Goal: Transaction & Acquisition: Complete application form

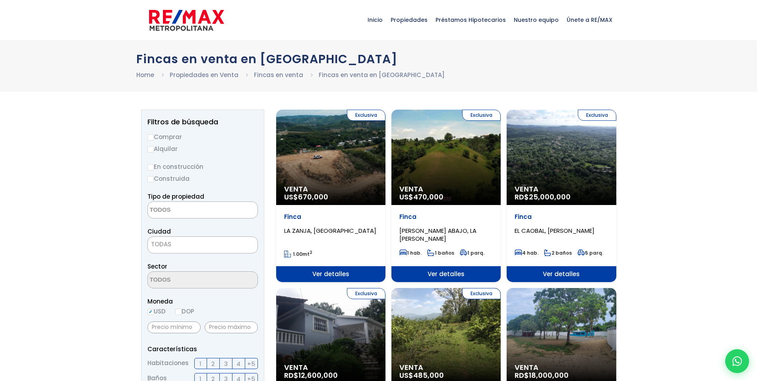
select select
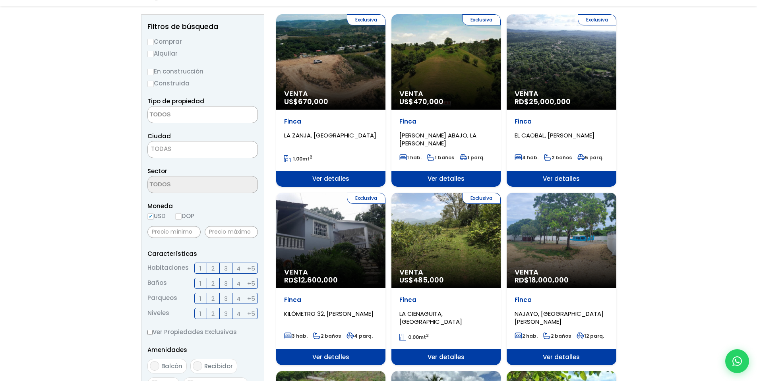
scroll to position [95, 0]
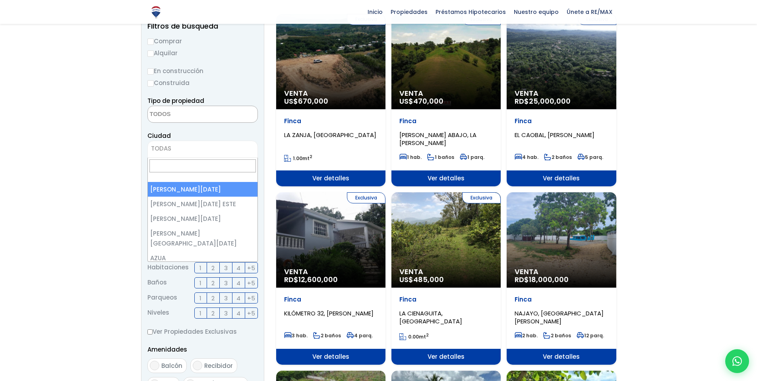
click at [199, 147] on span "TODAS" at bounding box center [203, 148] width 110 height 11
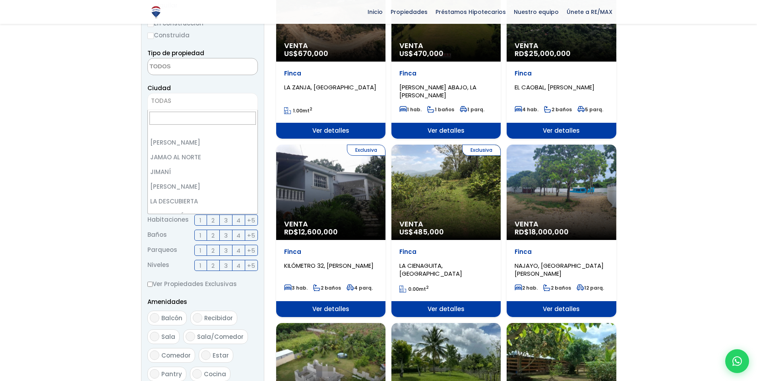
scroll to position [806, 0]
select select "56"
click at [202, 102] on span "[PERSON_NAME]" at bounding box center [193, 100] width 90 height 11
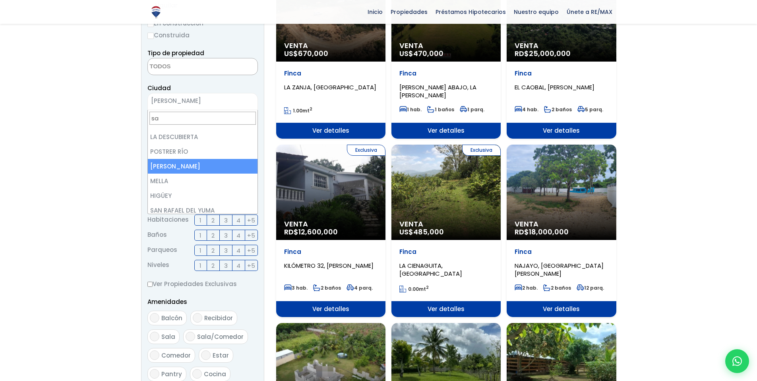
scroll to position [0, 0]
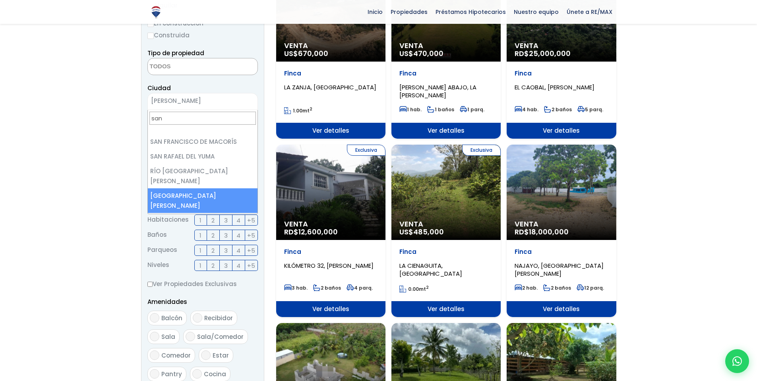
type input "san"
select select "96"
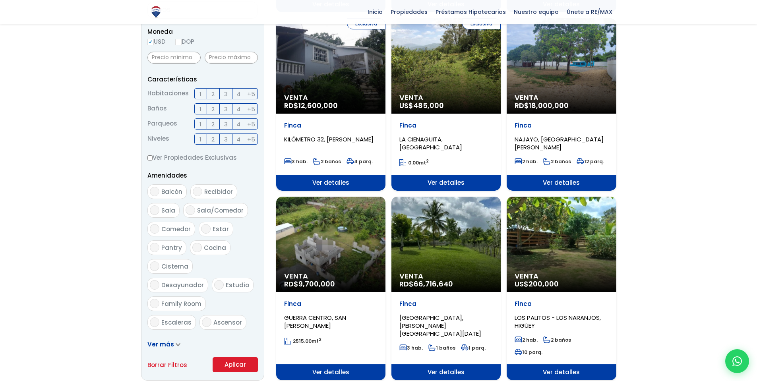
scroll to position [286, 0]
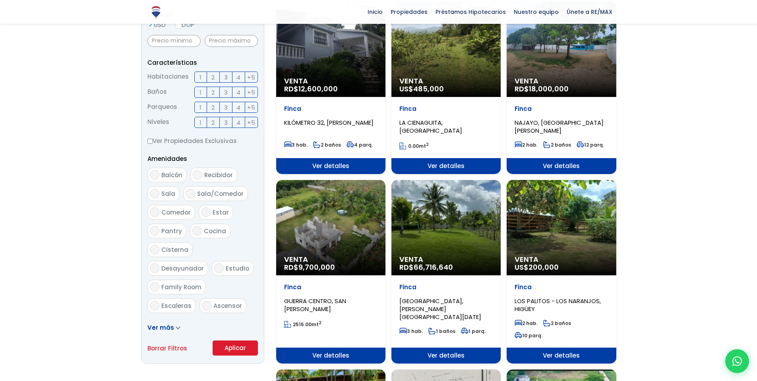
click at [234, 350] on button "Aplicar" at bounding box center [235, 348] width 45 height 15
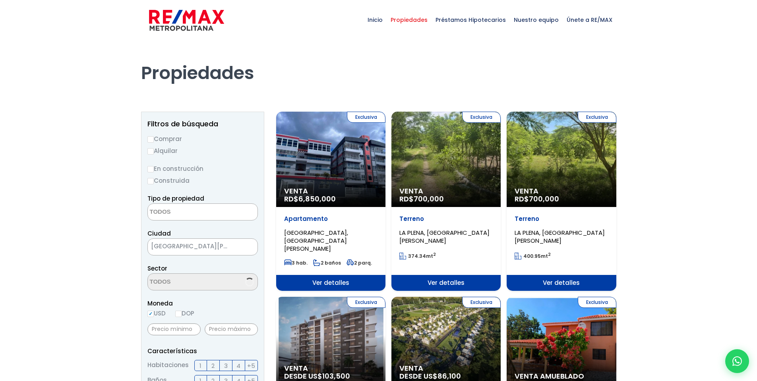
select select
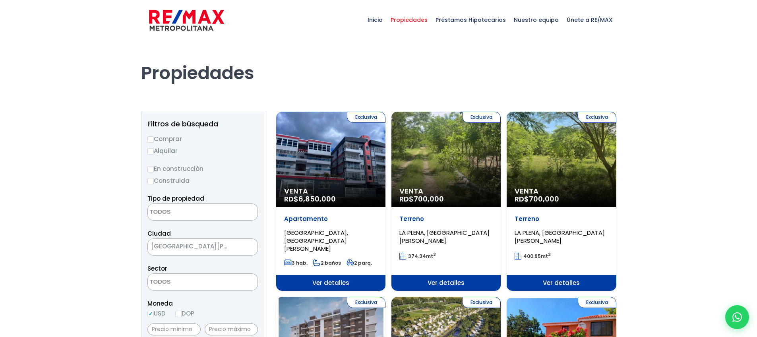
click at [386, 163] on div "Exclusiva Venta RD$ 700,000" at bounding box center [330, 159] width 109 height 95
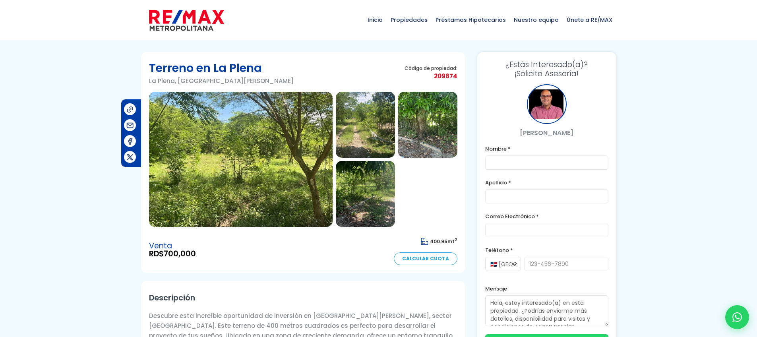
click at [349, 127] on img at bounding box center [365, 125] width 59 height 66
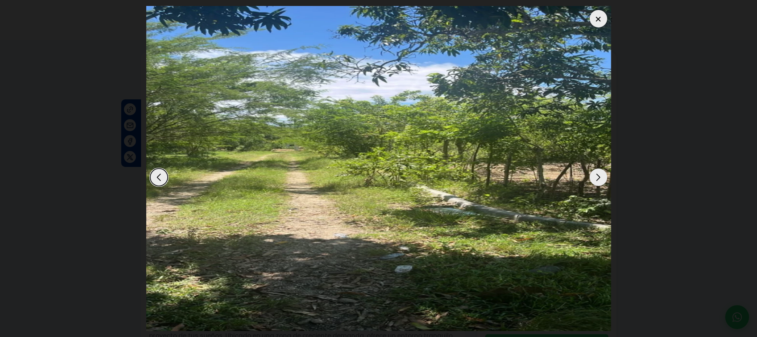
click at [595, 176] on div "Next slide" at bounding box center [598, 177] width 17 height 17
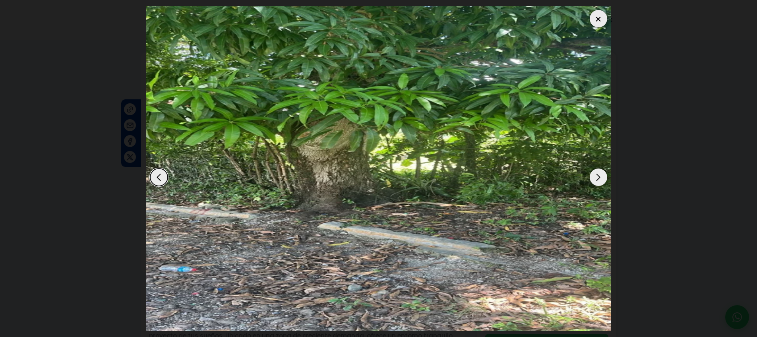
click at [595, 176] on div "Next slide" at bounding box center [598, 177] width 17 height 17
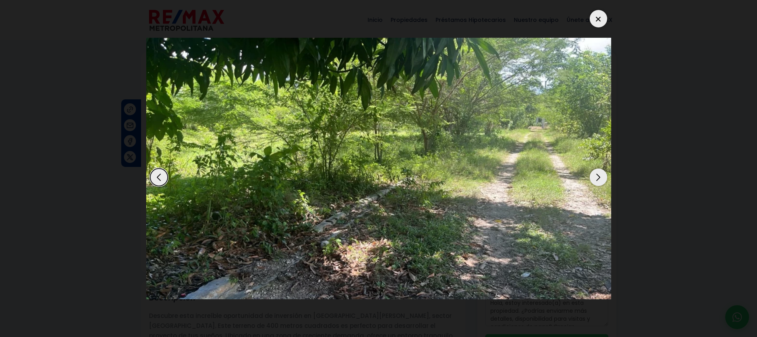
click at [595, 176] on div "Next slide" at bounding box center [598, 177] width 17 height 17
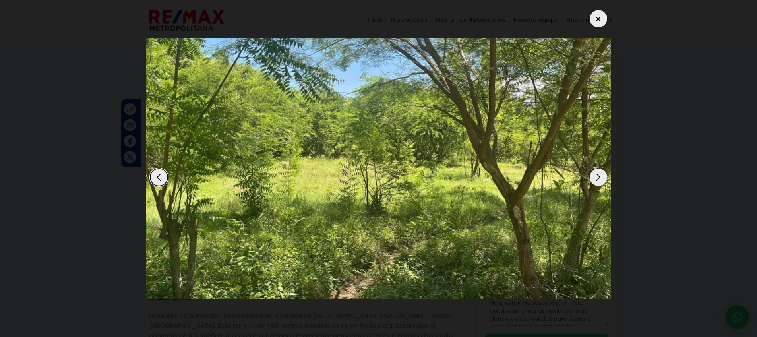
click at [595, 176] on div "Next slide" at bounding box center [598, 177] width 17 height 17
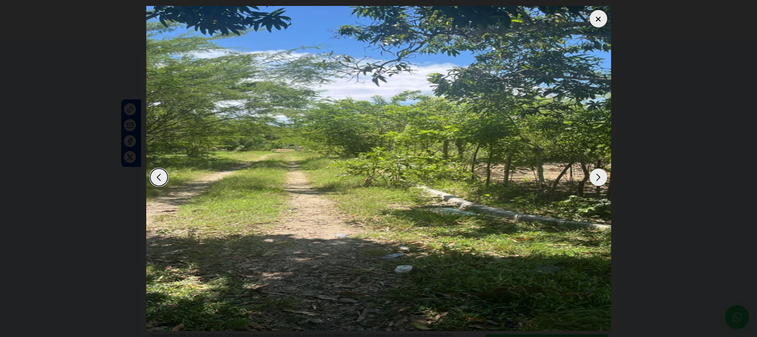
click at [599, 24] on div at bounding box center [598, 18] width 17 height 17
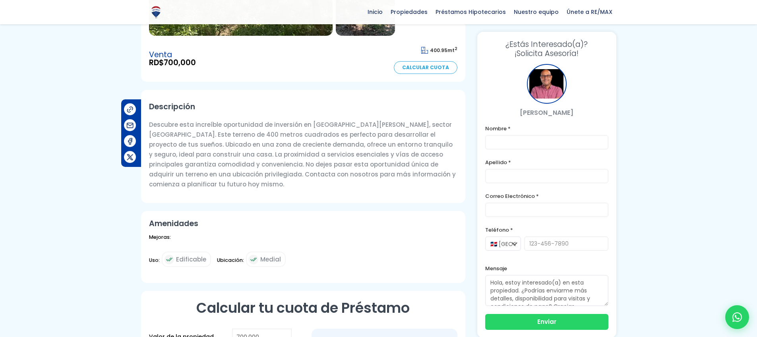
scroll to position [238, 0]
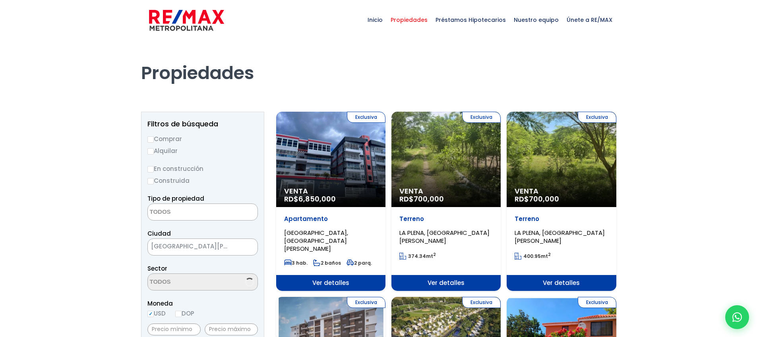
select select
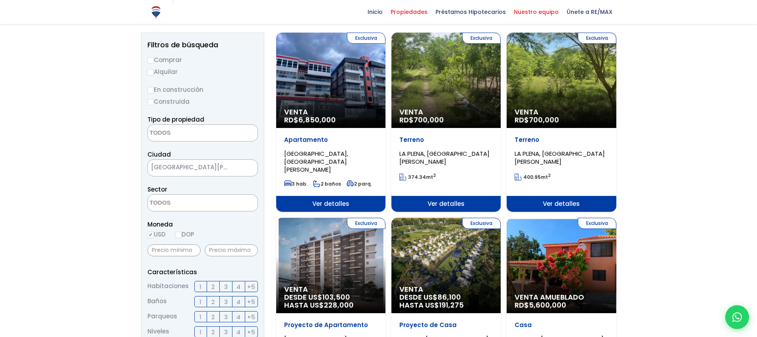
scroll to position [95, 0]
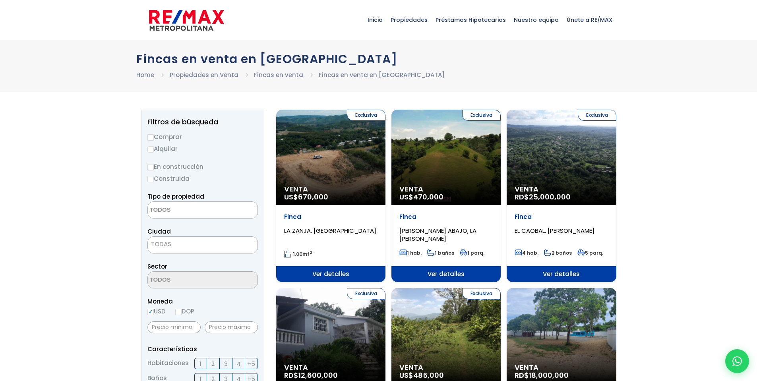
select select
click at [225, 244] on span "TODAS" at bounding box center [203, 244] width 110 height 11
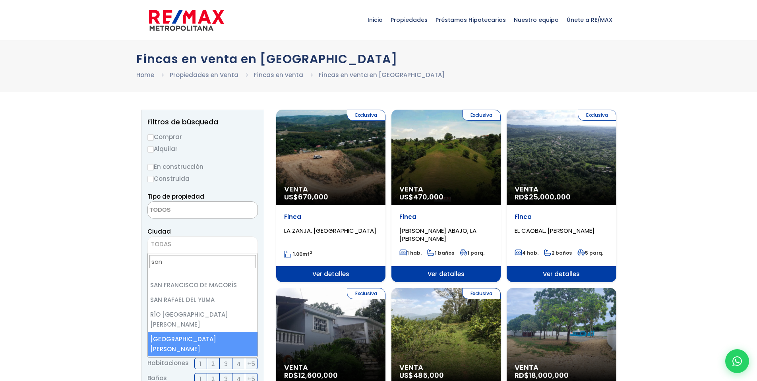
type input "san"
select select "96"
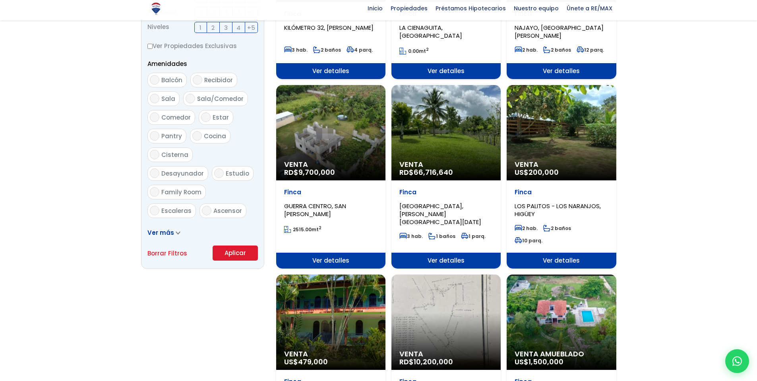
scroll to position [382, 0]
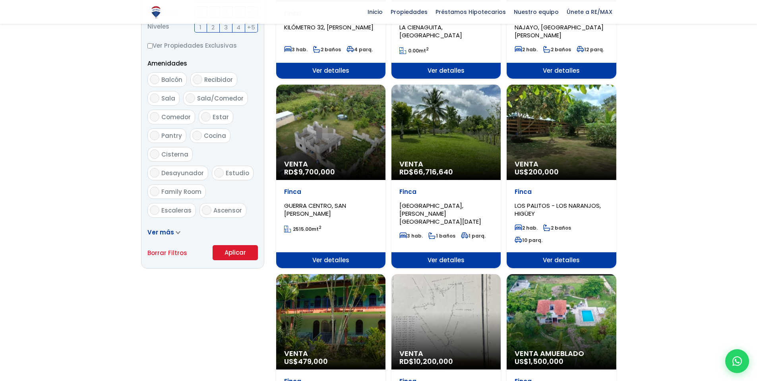
click at [236, 255] on button "Aplicar" at bounding box center [235, 252] width 45 height 15
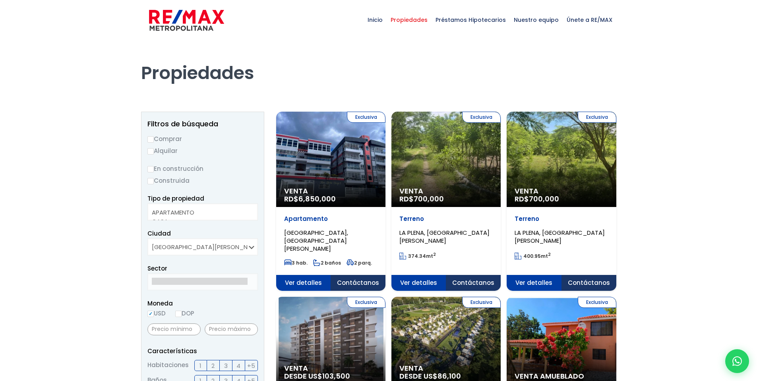
select select
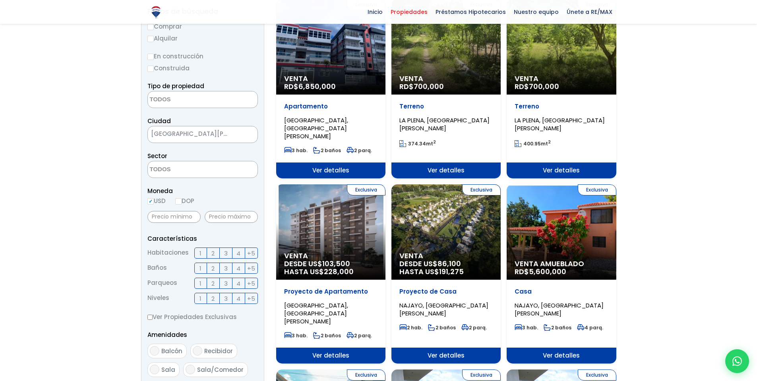
scroll to position [95, 0]
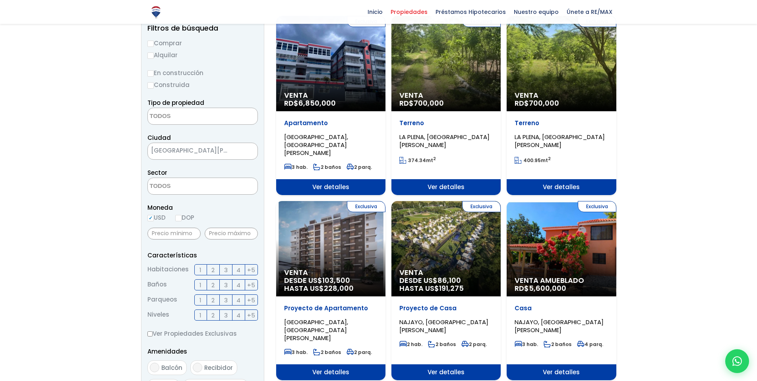
click at [386, 111] on div "Exclusiva Venta Amueblado RD$ 5,600,000" at bounding box center [330, 63] width 109 height 95
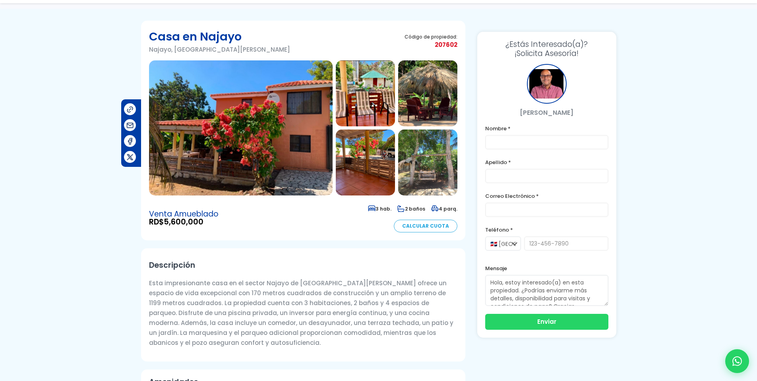
scroll to position [48, 0]
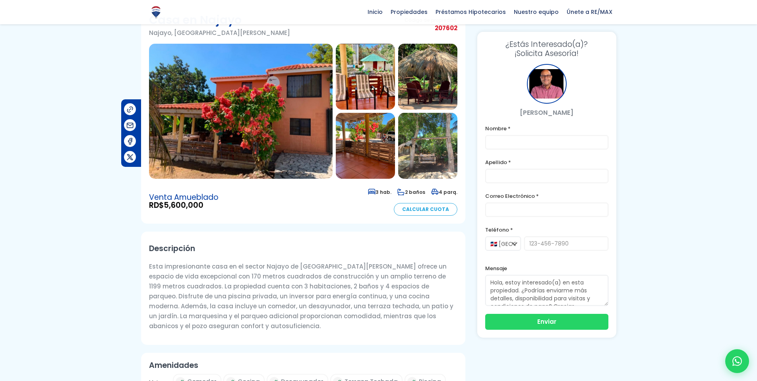
click at [372, 84] on img at bounding box center [365, 77] width 59 height 66
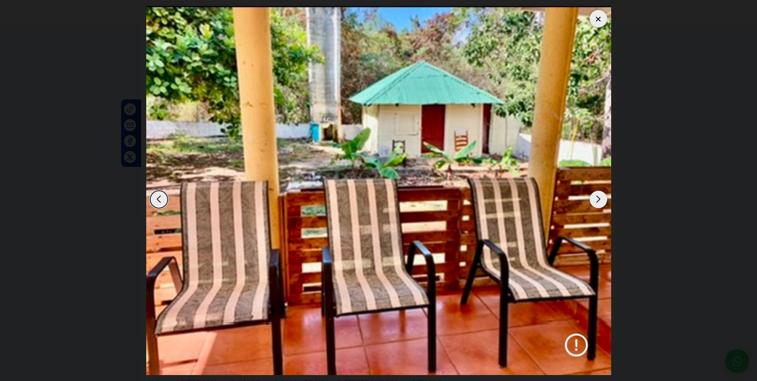
click at [597, 201] on div "Next slide" at bounding box center [598, 199] width 17 height 17
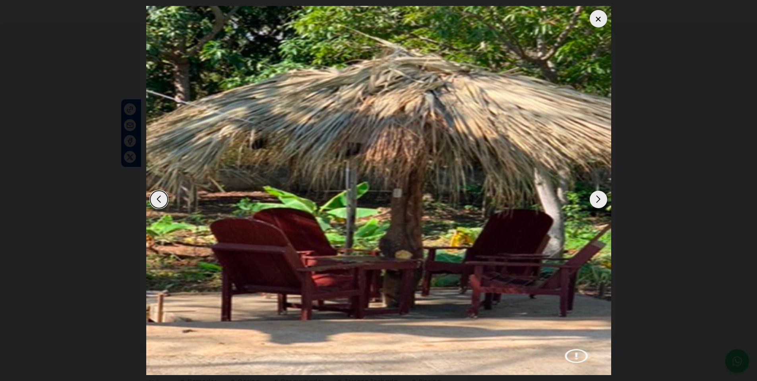
click at [597, 199] on div "Next slide" at bounding box center [598, 199] width 17 height 17
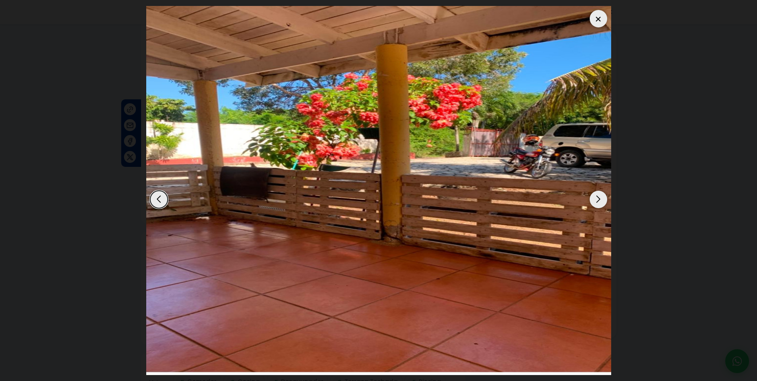
click at [594, 203] on div "Next slide" at bounding box center [598, 199] width 17 height 17
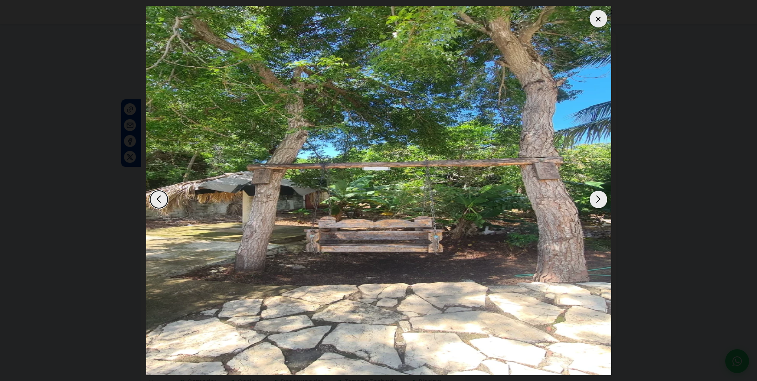
click at [594, 203] on div "Next slide" at bounding box center [598, 199] width 17 height 17
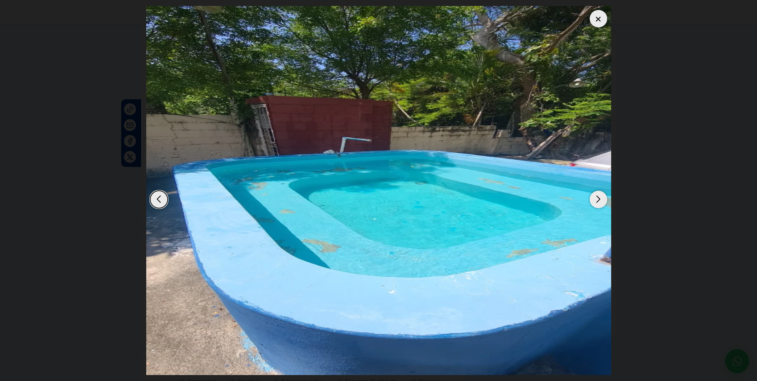
click at [594, 203] on div "Next slide" at bounding box center [598, 199] width 17 height 17
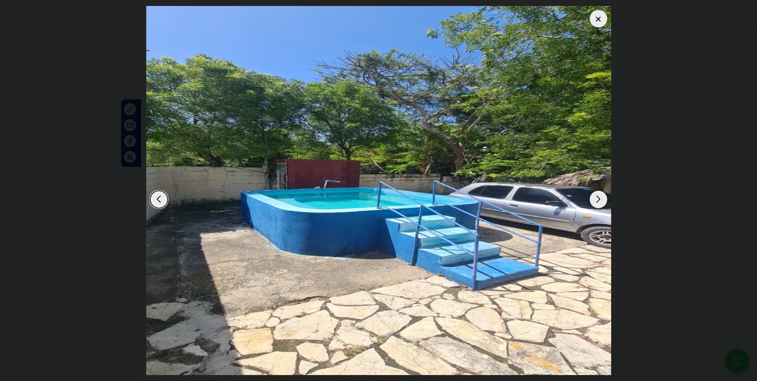
click at [594, 203] on div "Next slide" at bounding box center [598, 199] width 17 height 17
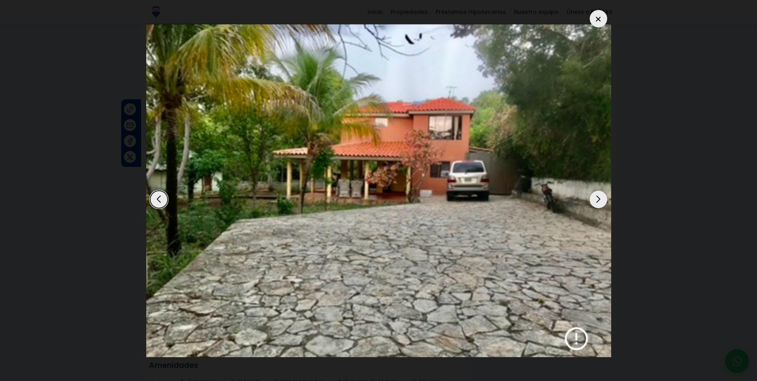
click at [594, 203] on div "Next slide" at bounding box center [598, 199] width 17 height 17
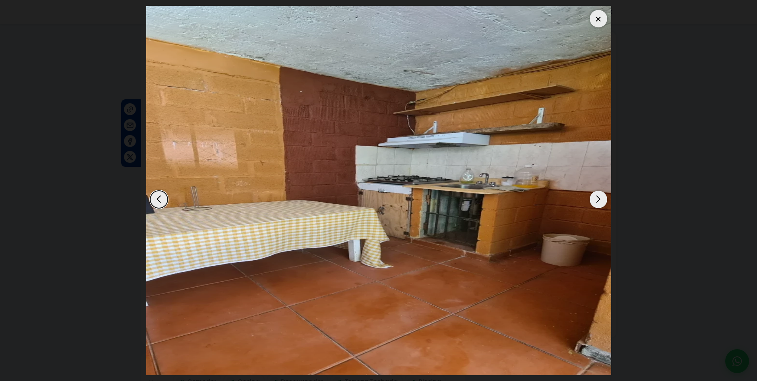
click at [594, 203] on div "Next slide" at bounding box center [598, 199] width 17 height 17
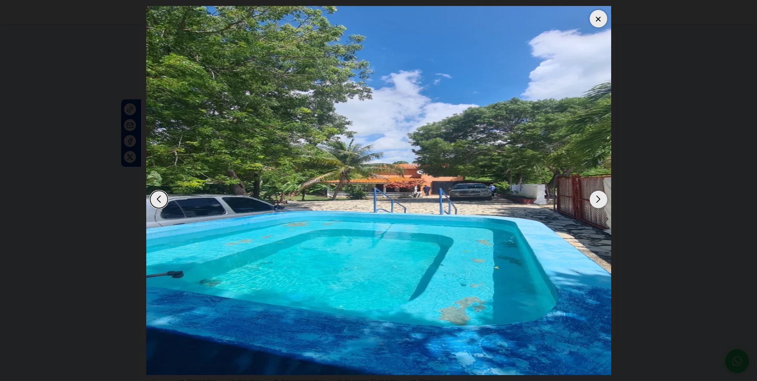
click at [594, 203] on div "Next slide" at bounding box center [598, 199] width 17 height 17
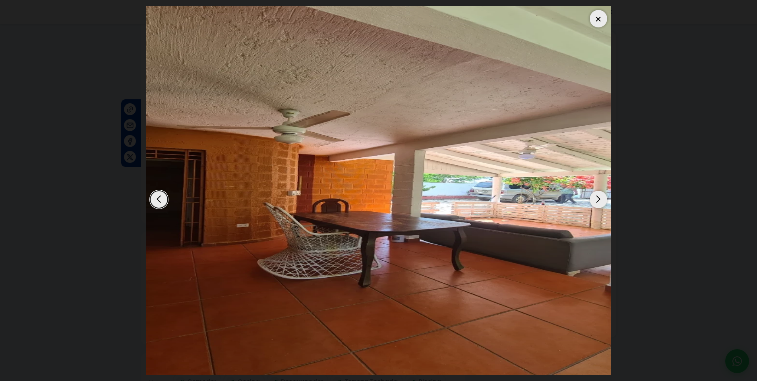
click at [594, 203] on div "Next slide" at bounding box center [598, 199] width 17 height 17
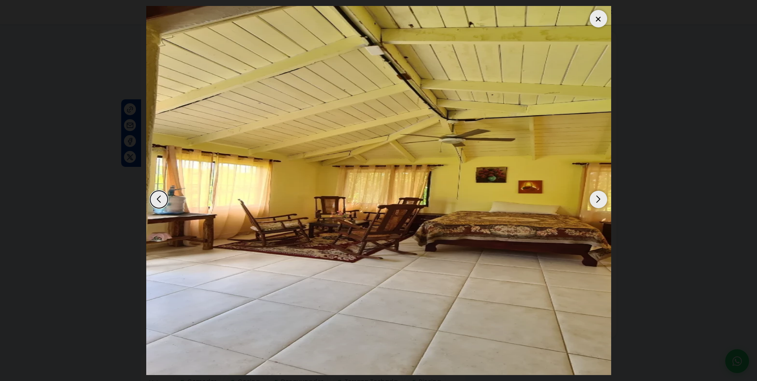
click at [594, 203] on div "Next slide" at bounding box center [598, 199] width 17 height 17
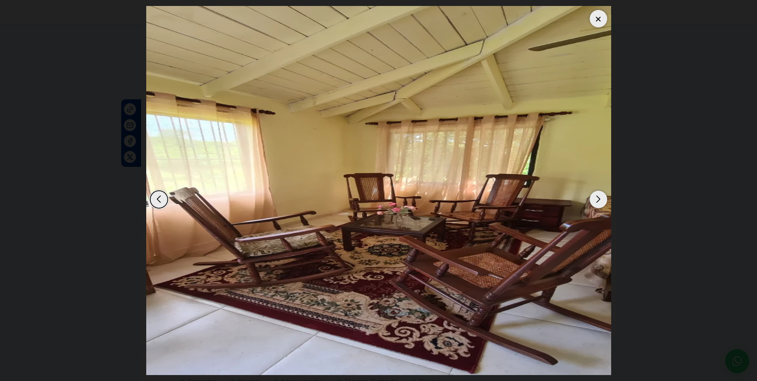
click at [599, 17] on div at bounding box center [598, 18] width 17 height 17
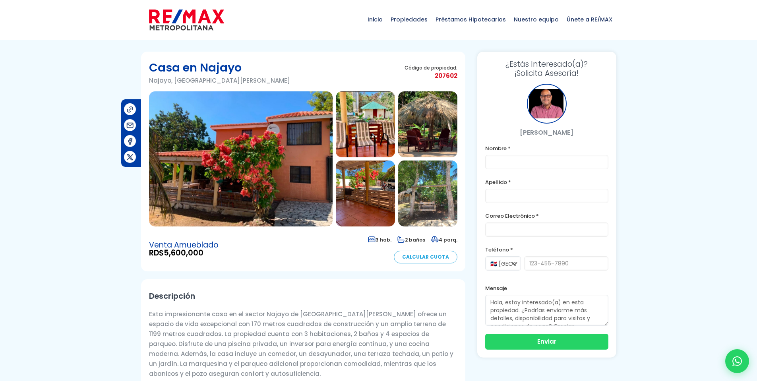
scroll to position [0, 0]
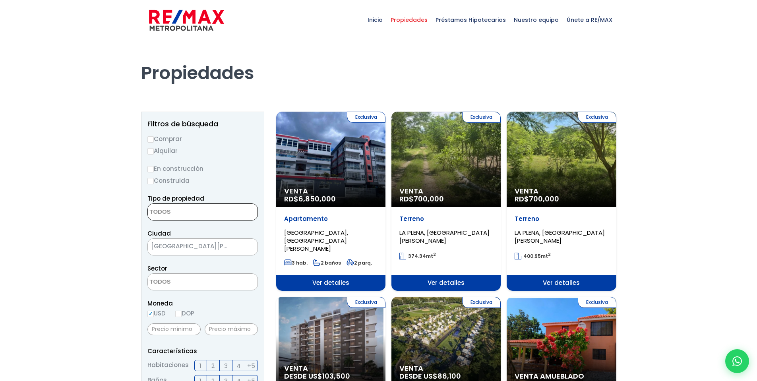
click at [193, 212] on textarea "Search" at bounding box center [186, 212] width 77 height 17
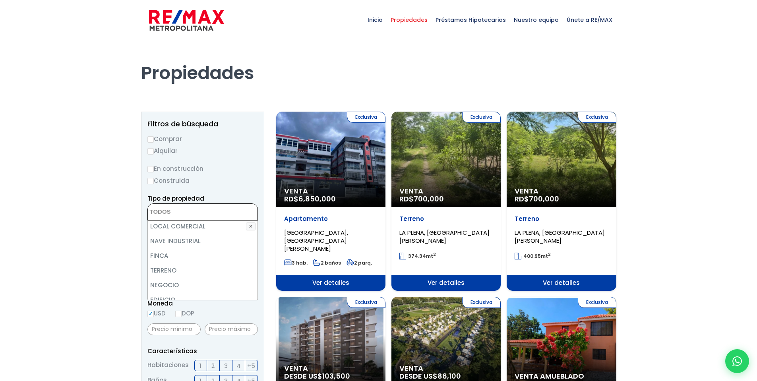
scroll to position [48, 0]
click at [211, 250] on li "TERRENO" at bounding box center [203, 253] width 110 height 15
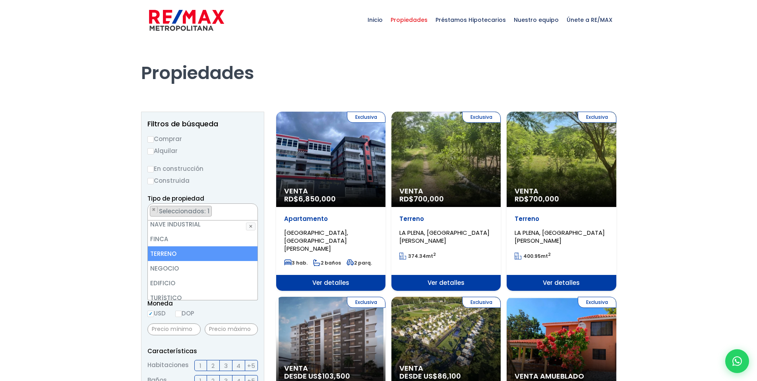
scroll to position [46, 0]
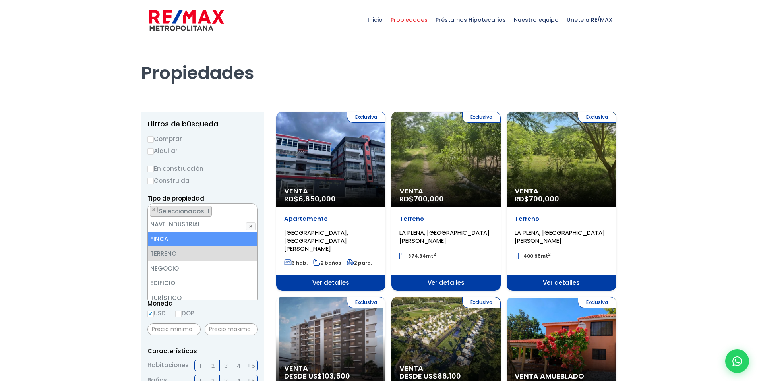
click at [163, 240] on li "FINCA" at bounding box center [203, 239] width 110 height 15
select select "estate"
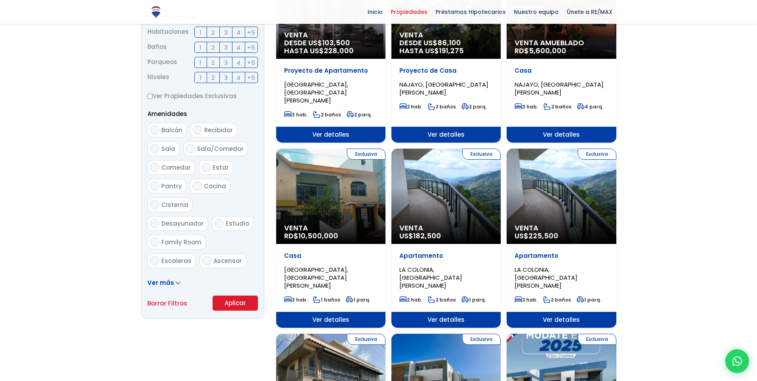
scroll to position [334, 0]
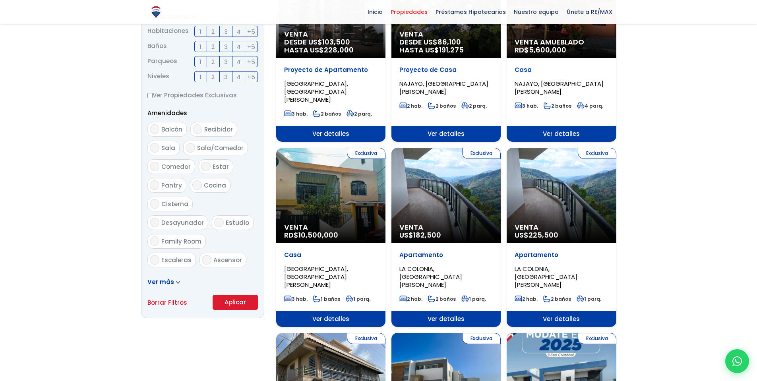
click at [239, 304] on button "Aplicar" at bounding box center [235, 302] width 45 height 15
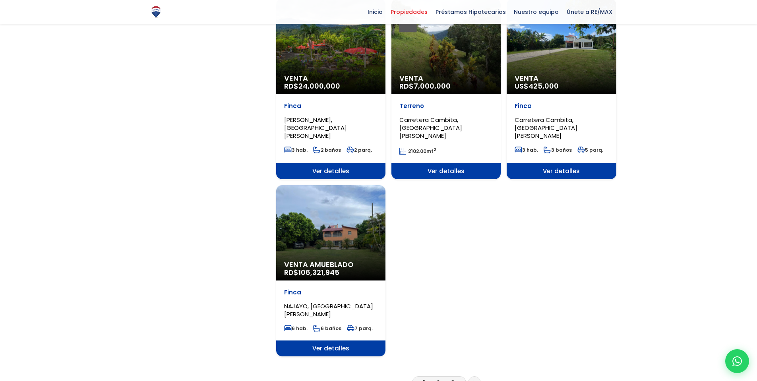
scroll to position [858, 0]
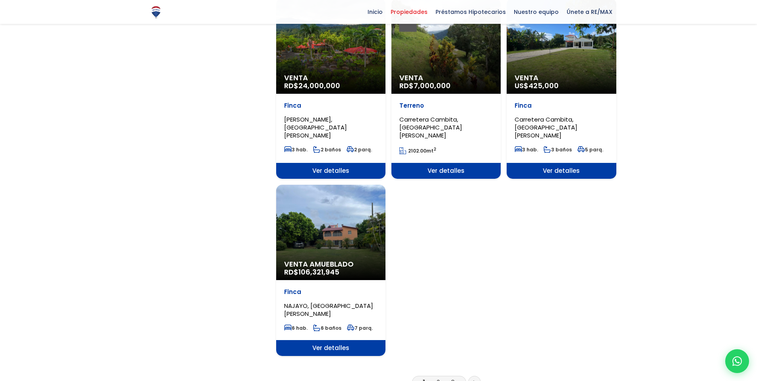
click at [437, 378] on link "2" at bounding box center [438, 382] width 3 height 8
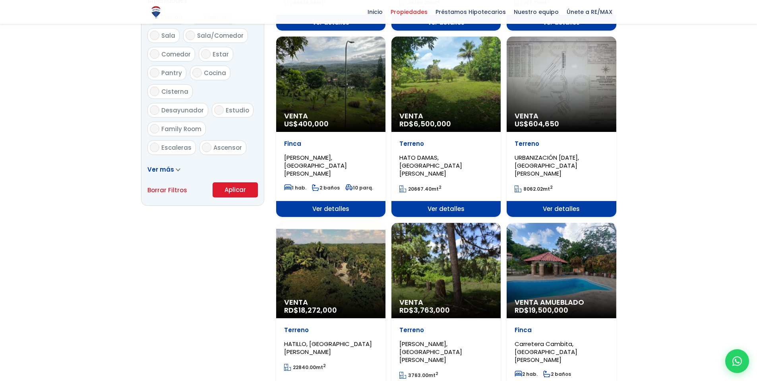
scroll to position [477, 0]
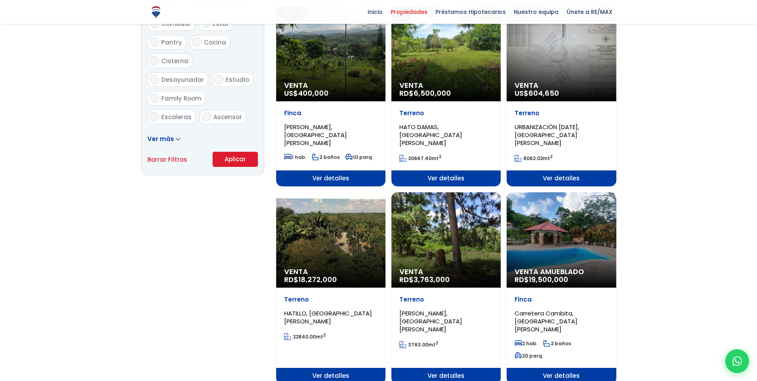
click at [703, 140] on div at bounding box center [378, 195] width 757 height 1264
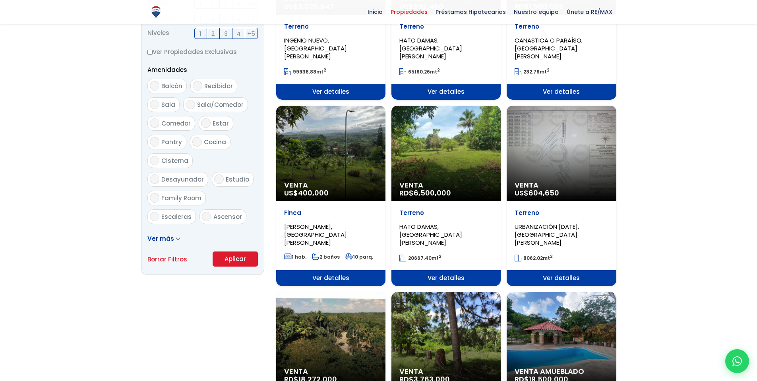
scroll to position [382, 0]
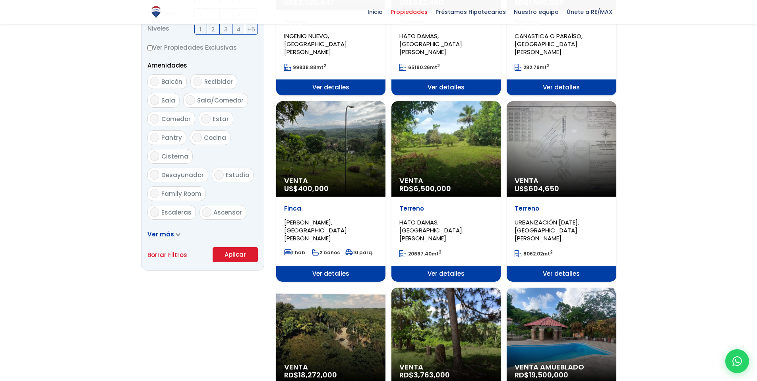
click at [178, 234] on icon at bounding box center [178, 235] width 5 height 4
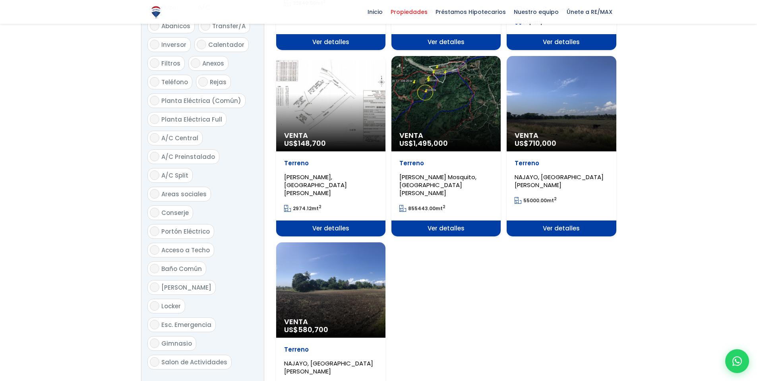
scroll to position [858, 0]
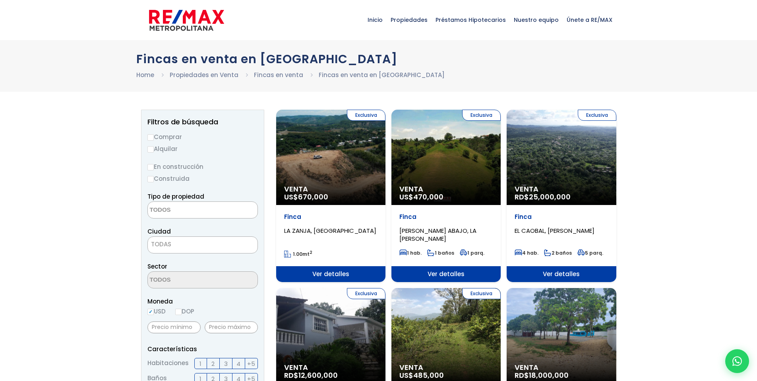
select select
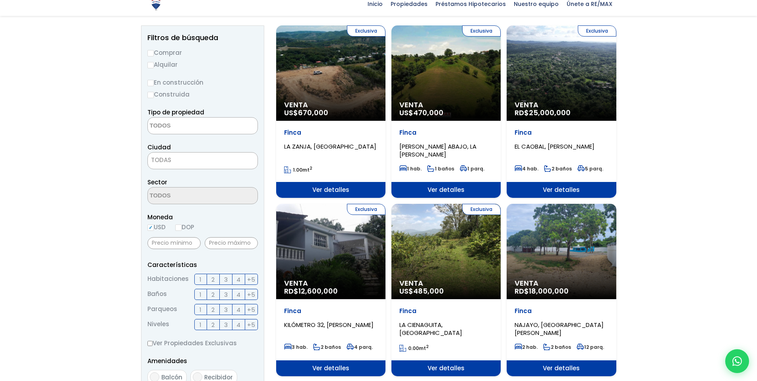
scroll to position [95, 0]
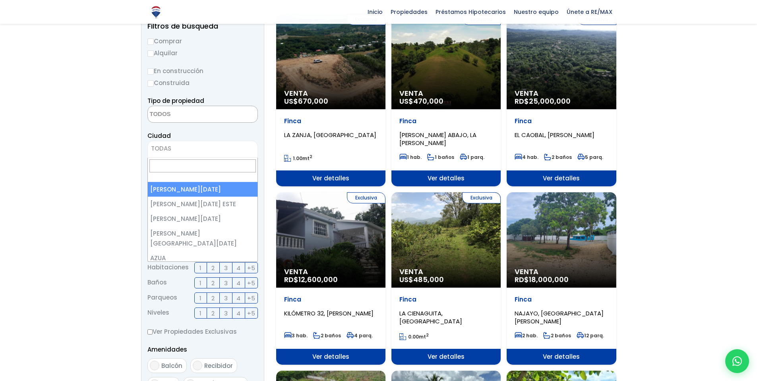
click at [225, 149] on span "TODAS" at bounding box center [203, 148] width 110 height 11
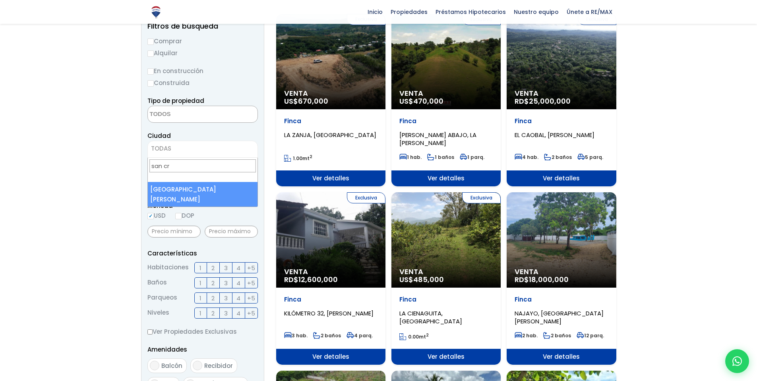
type input "san cr"
select select "96"
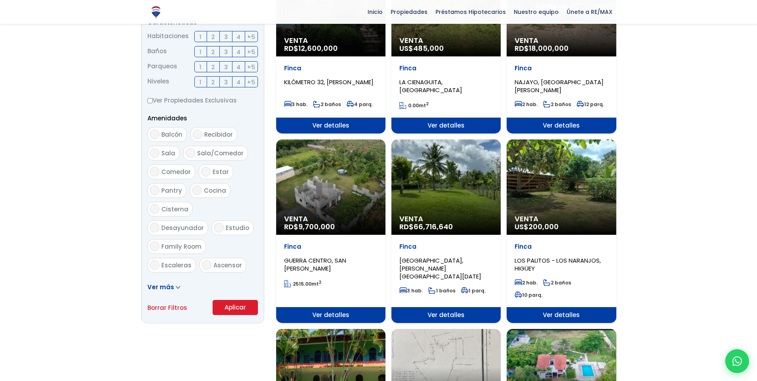
scroll to position [334, 0]
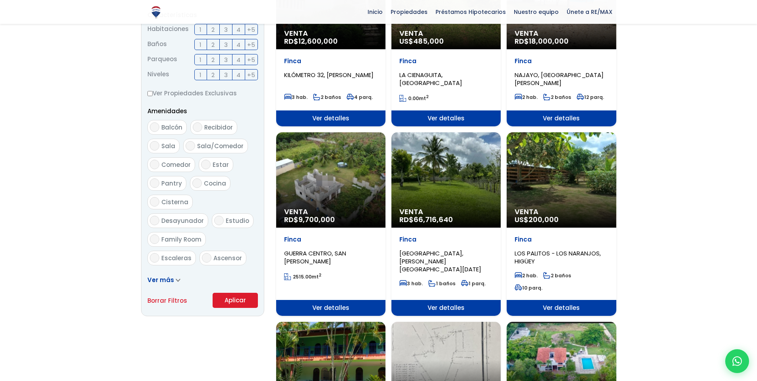
click at [245, 300] on button "Aplicar" at bounding box center [235, 300] width 45 height 15
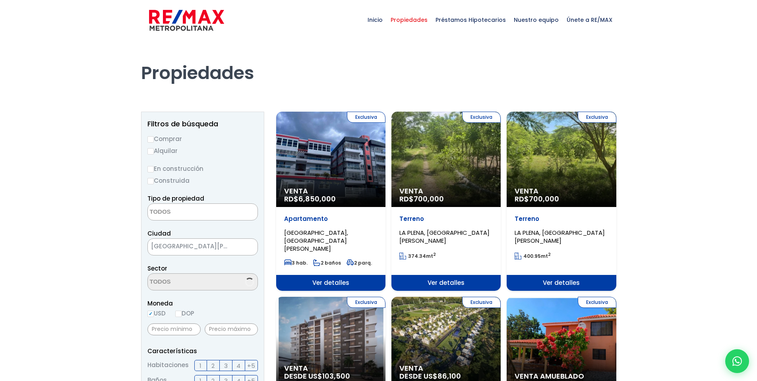
select select
click at [386, 145] on div "Exclusiva Venta RD$ 700,000" at bounding box center [330, 159] width 109 height 95
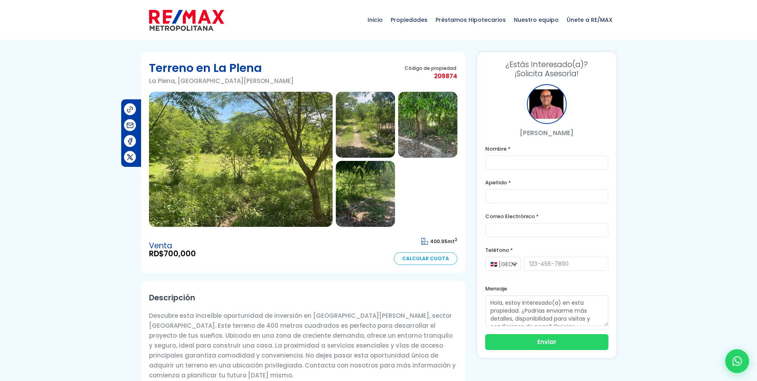
click at [238, 148] on img at bounding box center [241, 159] width 184 height 135
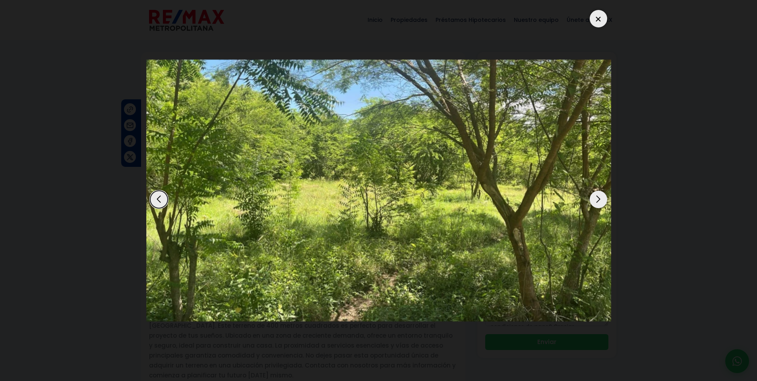
click at [599, 201] on div "Next slide" at bounding box center [598, 199] width 17 height 17
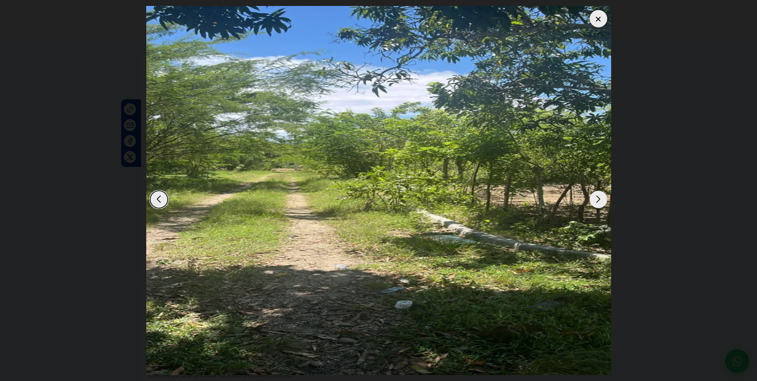
click at [598, 201] on div "Next slide" at bounding box center [598, 199] width 17 height 17
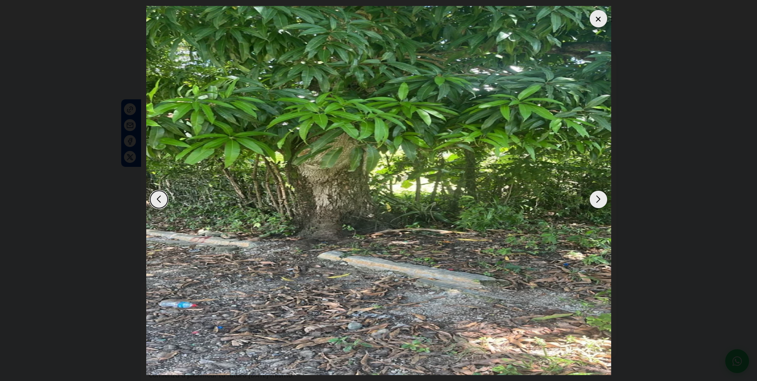
click at [599, 201] on div "Next slide" at bounding box center [598, 199] width 17 height 17
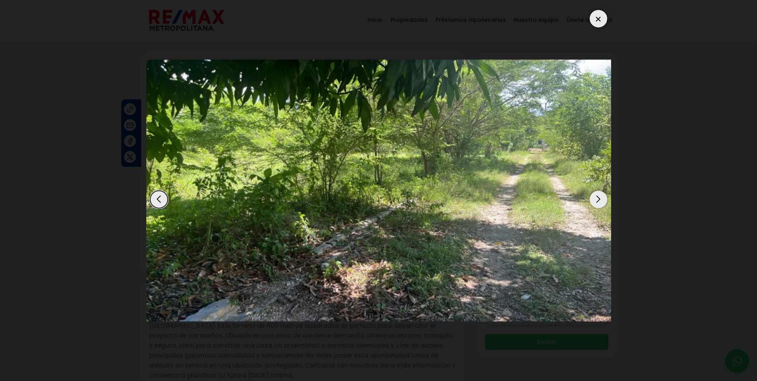
click at [599, 201] on div "Next slide" at bounding box center [598, 199] width 17 height 17
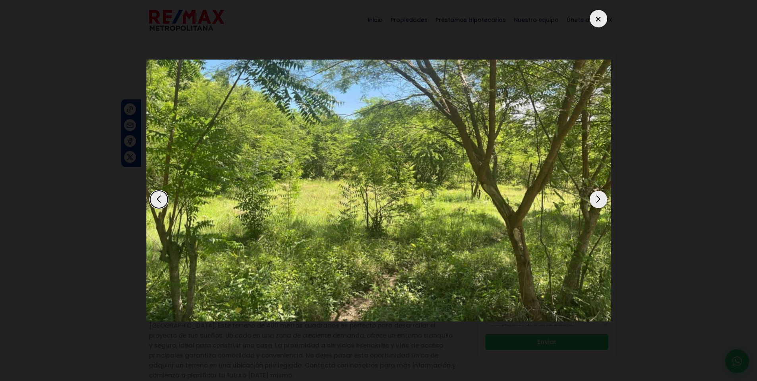
click at [599, 201] on div "Next slide" at bounding box center [598, 199] width 17 height 17
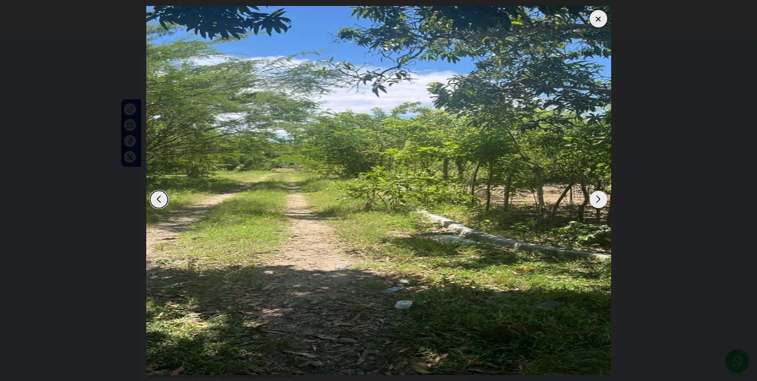
click at [599, 201] on div "Next slide" at bounding box center [598, 199] width 17 height 17
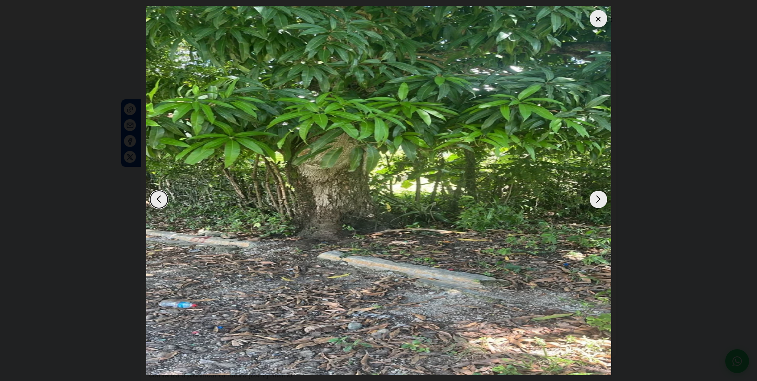
click at [599, 201] on div "Next slide" at bounding box center [598, 199] width 17 height 17
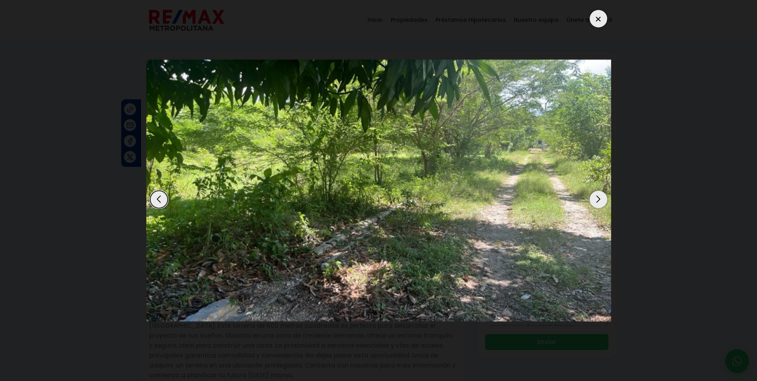
click at [596, 22] on div at bounding box center [598, 18] width 17 height 17
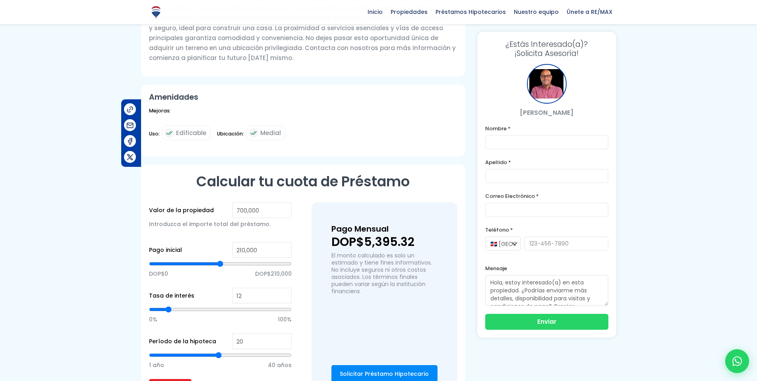
scroll to position [334, 0]
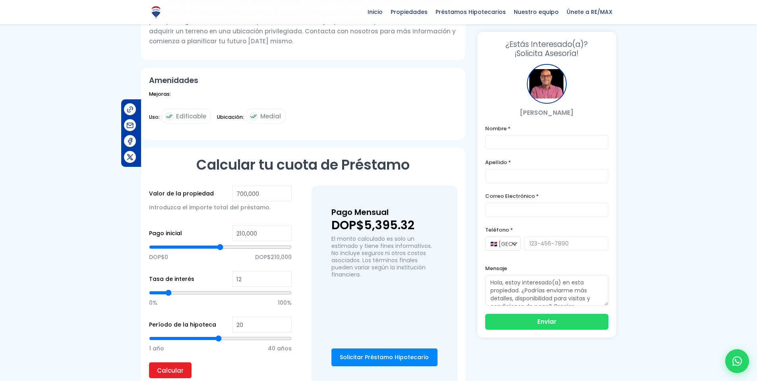
click at [395, 352] on link "Solicitar Préstamo Hipotecario" at bounding box center [384, 358] width 106 height 18
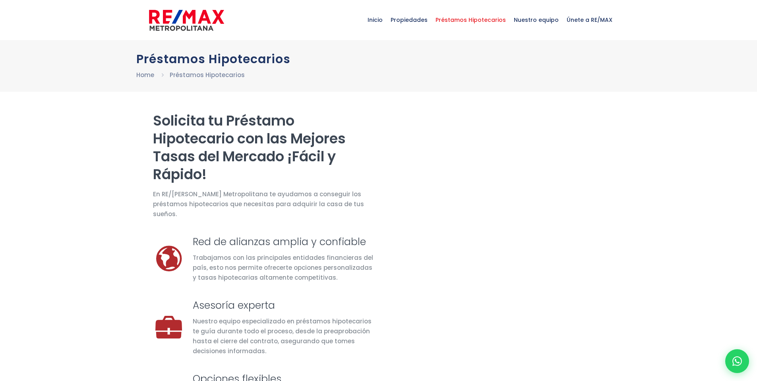
select select "CH"
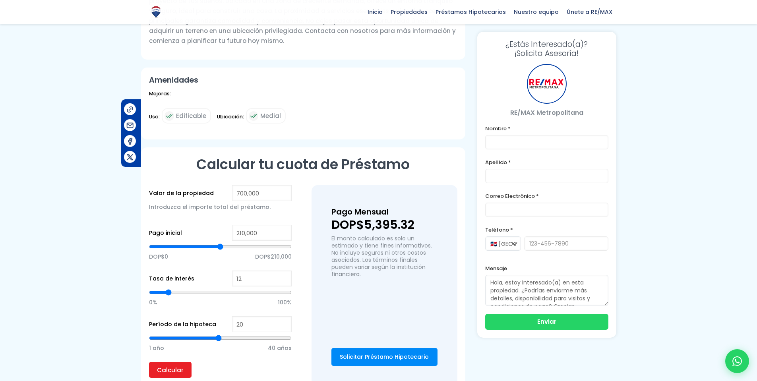
scroll to position [334, 0]
type input "346,894"
type input "346894"
type input "344,918"
type input "344918"
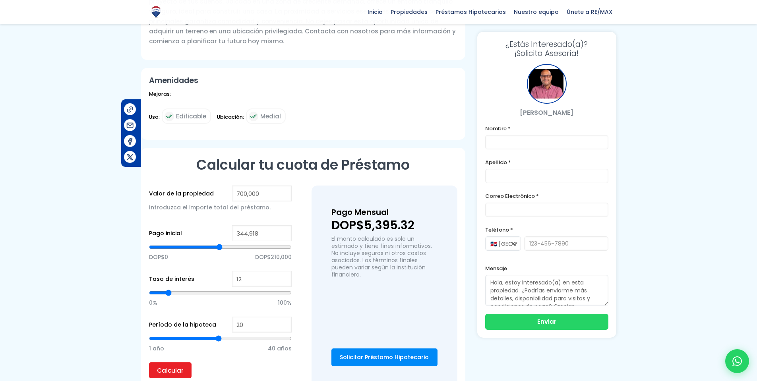
type input "339,120"
type input "339120"
type input "321,692"
type input "321692"
type input "296,077"
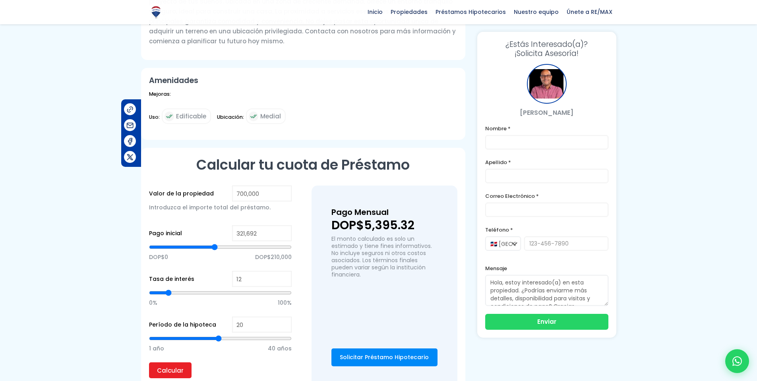
type input "296077"
type input "239,366"
type input "239366"
type input "165,545"
type input "165545"
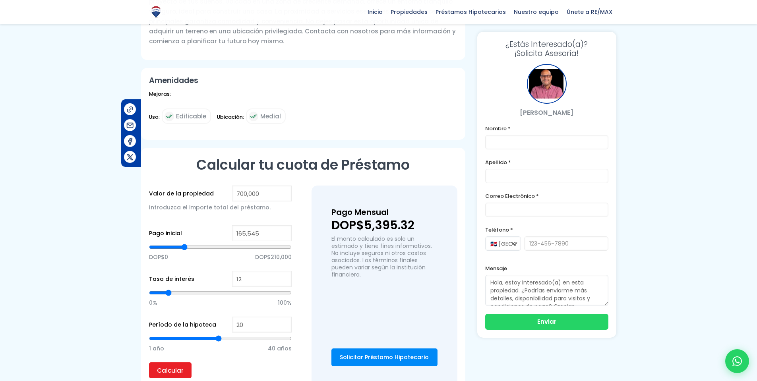
type input "125,752"
type input "125752"
type input "103,450"
type input "103450"
type input "79,969"
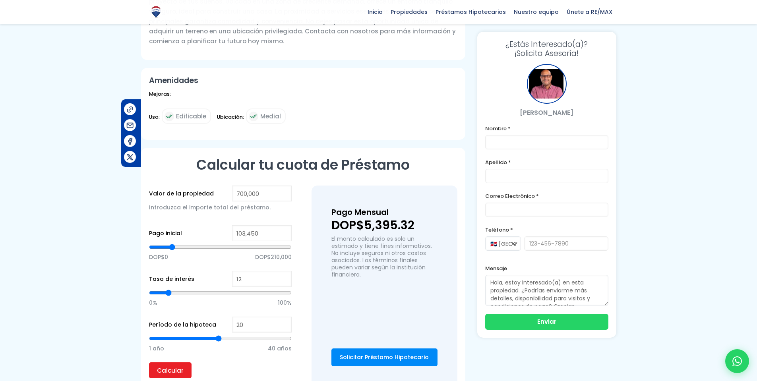
type input "79969"
type input "66,046"
type input "66046"
type input "42,406"
type input "42406"
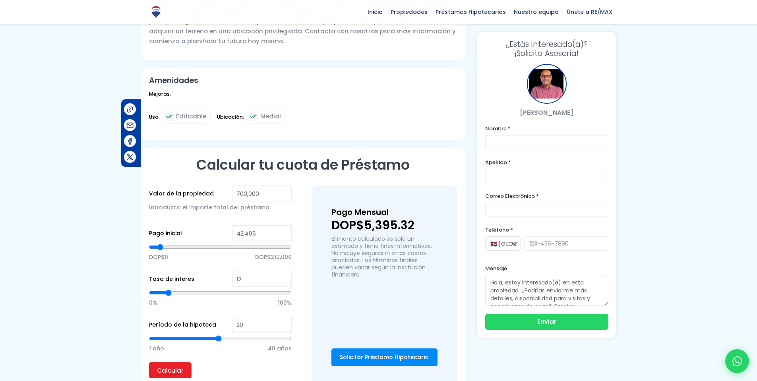
type input "22,238"
type input "22238"
type input "0"
drag, startPoint x: 184, startPoint y: 238, endPoint x: 116, endPoint y: 238, distance: 68.0
type input "0"
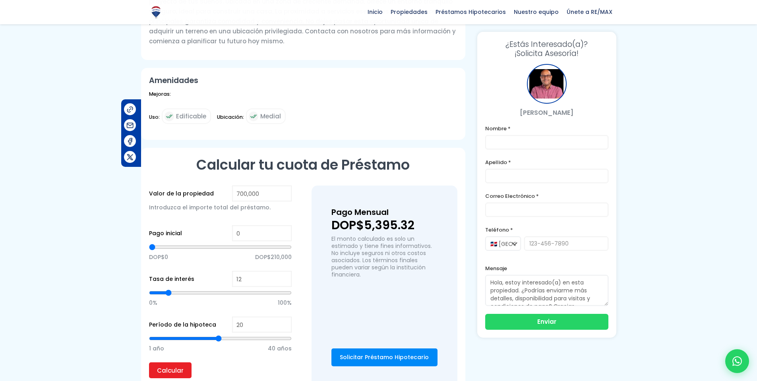
click at [149, 243] on input "range" at bounding box center [220, 247] width 143 height 8
click at [113, 250] on div at bounding box center [378, 68] width 757 height 700
click at [388, 349] on link "Solicitar Préstamo Hipotecario" at bounding box center [384, 358] width 106 height 18
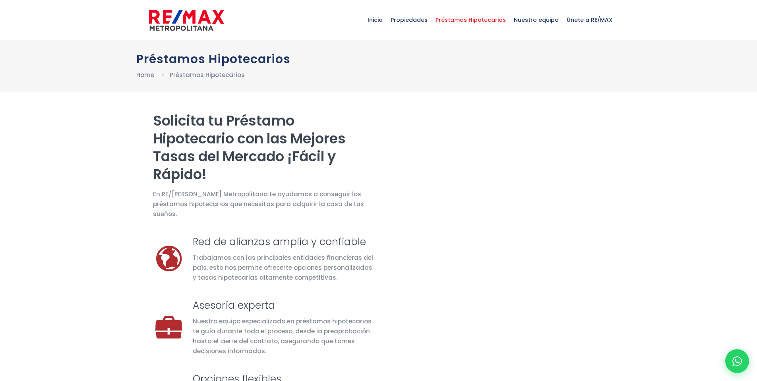
select select "CH"
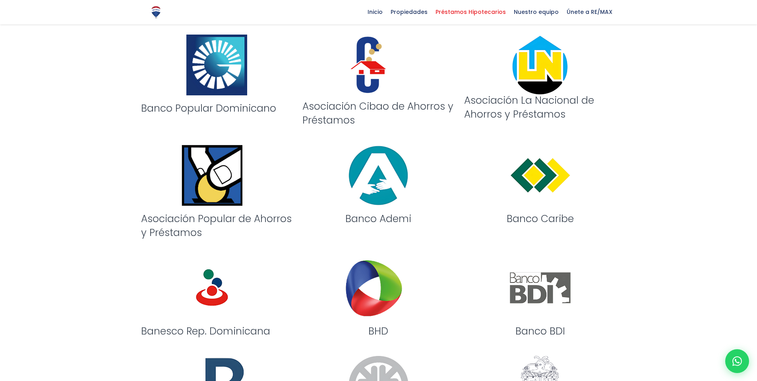
scroll to position [715, 0]
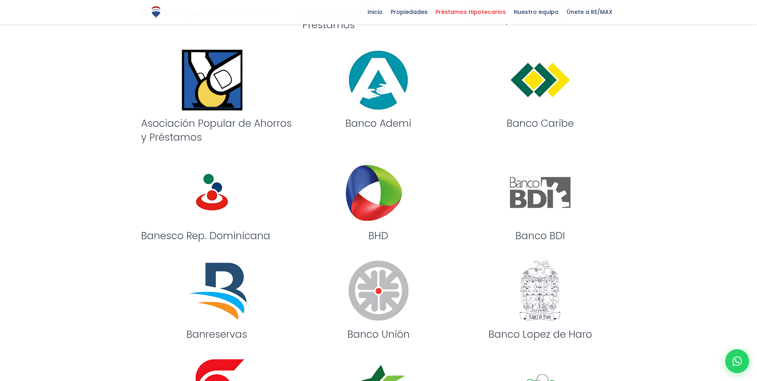
click at [222, 286] on img at bounding box center [216, 291] width 61 height 61
click at [203, 296] on img at bounding box center [216, 291] width 61 height 61
drag, startPoint x: 248, startPoint y: 336, endPoint x: 182, endPoint y: 334, distance: 66.8
click at [182, 334] on h3 "Banreservas" at bounding box center [217, 334] width 152 height 14
